Goal: Task Accomplishment & Management: Complete application form

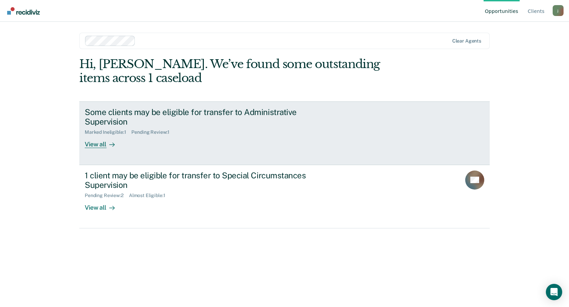
click at [96, 147] on div "View all" at bounding box center [104, 141] width 38 height 13
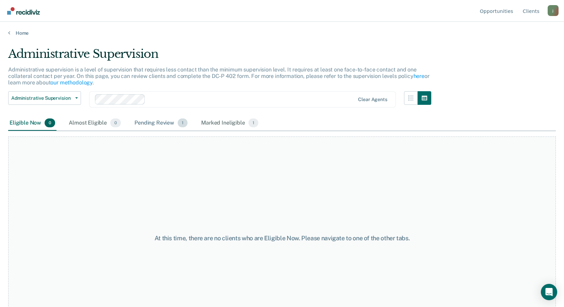
click at [153, 123] on div "Pending Review 1" at bounding box center [161, 123] width 56 height 15
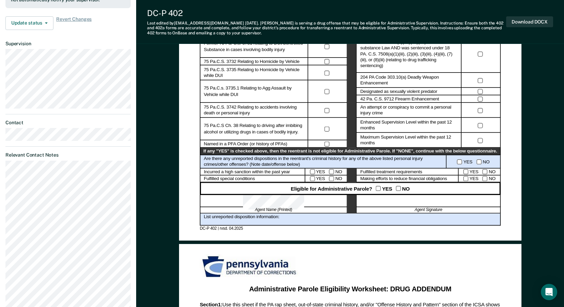
scroll to position [272, 0]
click at [412, 202] on div at bounding box center [428, 201] width 144 height 12
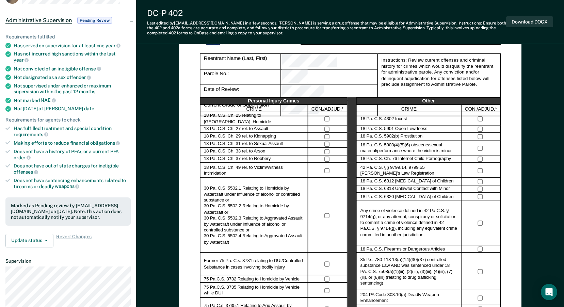
scroll to position [0, 0]
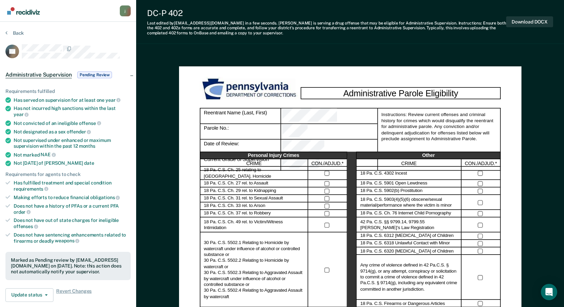
click at [521, 21] on button "Download DOCX" at bounding box center [529, 21] width 47 height 11
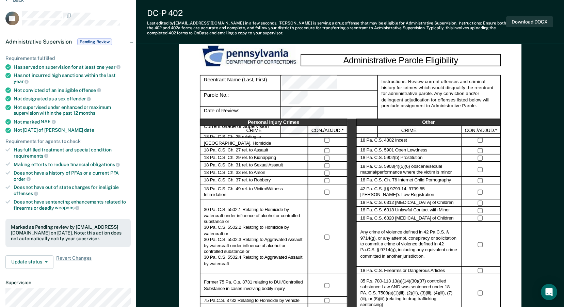
scroll to position [102, 0]
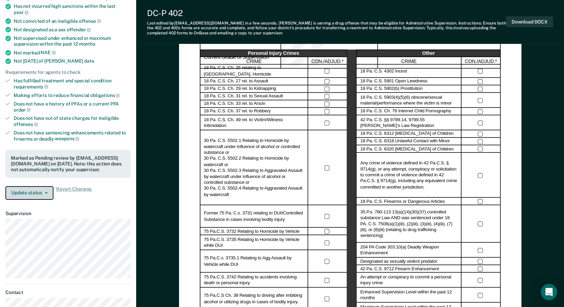
click at [45, 192] on icon "button" at bounding box center [46, 192] width 3 height 1
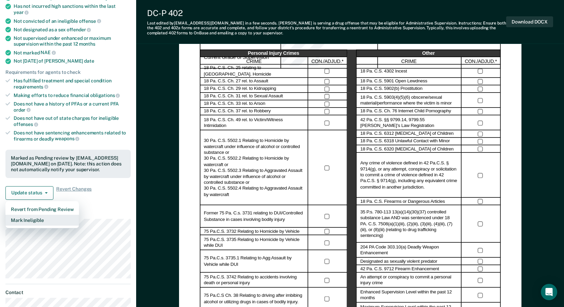
click at [31, 215] on button "Mark Ineligible" at bounding box center [41, 220] width 73 height 11
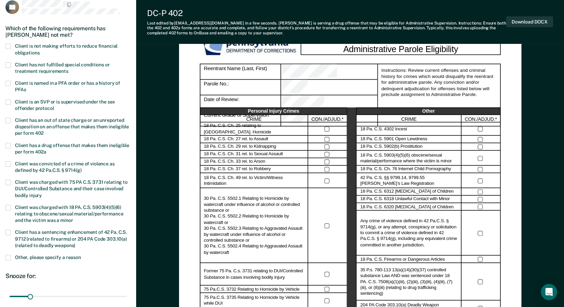
scroll to position [0, 0]
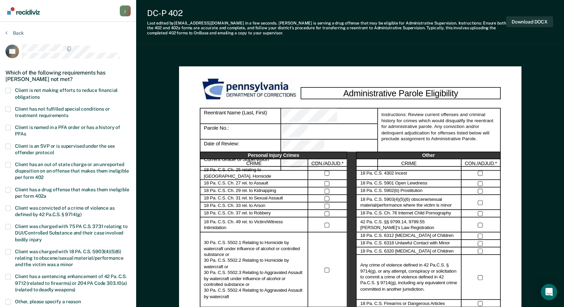
click at [10, 91] on span at bounding box center [7, 90] width 5 height 5
click at [39, 95] on input "Client is not making efforts to reduce financial obligations" at bounding box center [39, 95] width 0 height 0
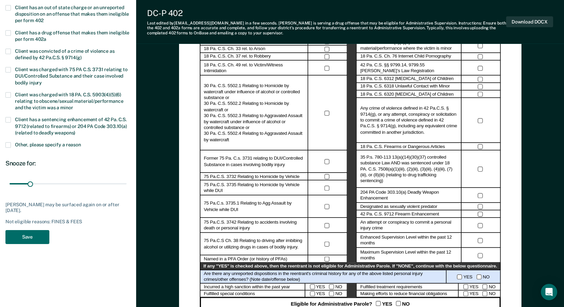
scroll to position [170, 0]
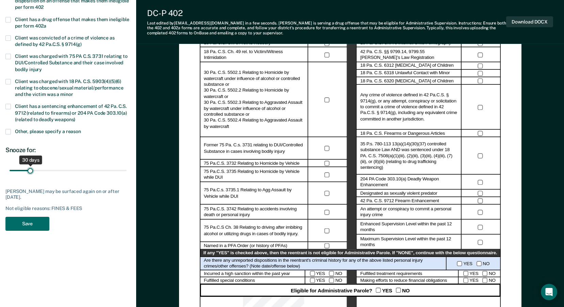
click at [31, 170] on input "range" at bounding box center [68, 171] width 117 height 12
click at [36, 228] on button "Save" at bounding box center [27, 224] width 44 height 14
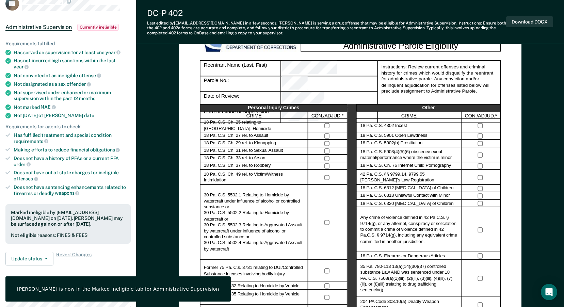
scroll to position [0, 0]
